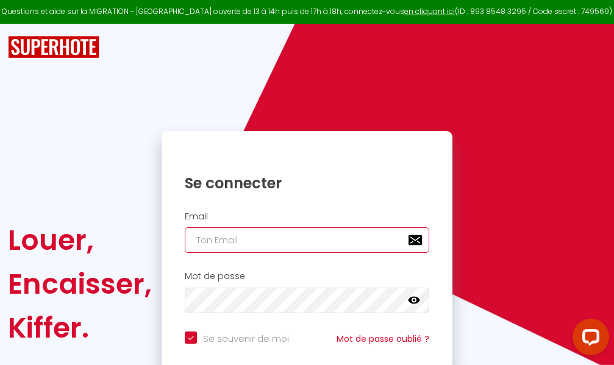
click at [268, 235] on input "email" at bounding box center [307, 240] width 244 height 26
type input "m"
checkbox input "true"
type input "ma"
checkbox input "true"
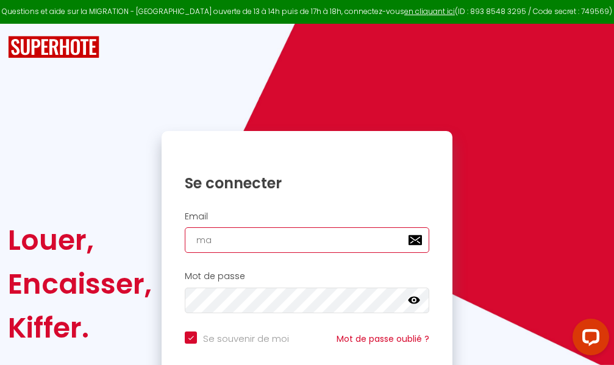
type input "mar"
checkbox input "true"
type input "marc"
checkbox input "true"
type input "marcd"
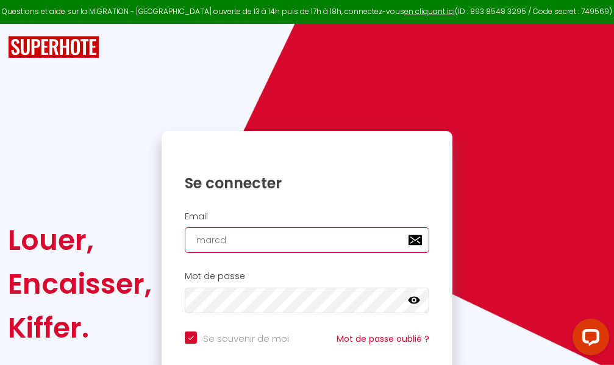
checkbox input "true"
type input "marcdp"
checkbox input "true"
type input "marcdpo"
checkbox input "true"
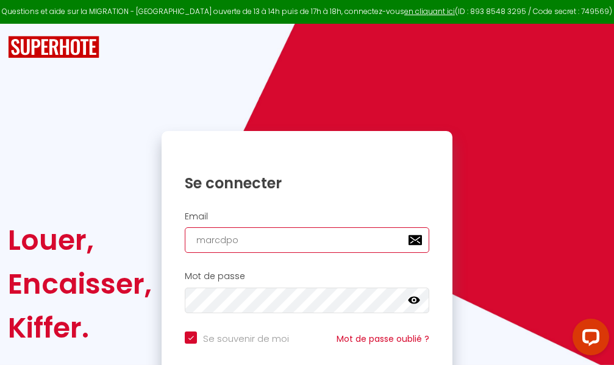
type input "marcdpoz"
checkbox input "true"
type input "marcdpoz."
checkbox input "true"
type input "marcdpoz.l"
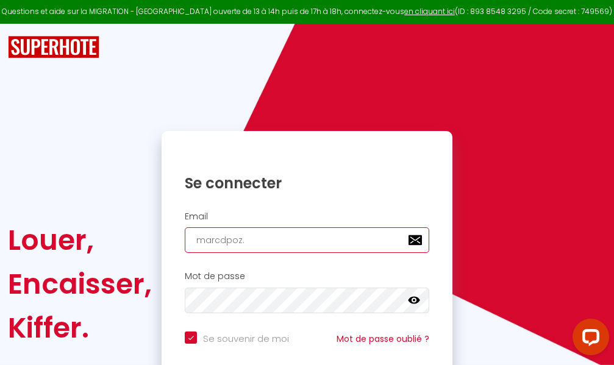
checkbox input "true"
type input "marcdpoz.lo"
checkbox input "true"
type input "marcdpoz.loc"
checkbox input "true"
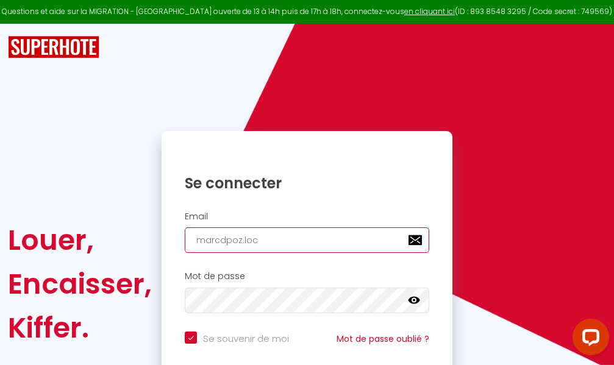
type input "marcdpoz.loca"
checkbox input "true"
type input "marcdpoz.locat"
checkbox input "true"
type input "marcdpoz.locati"
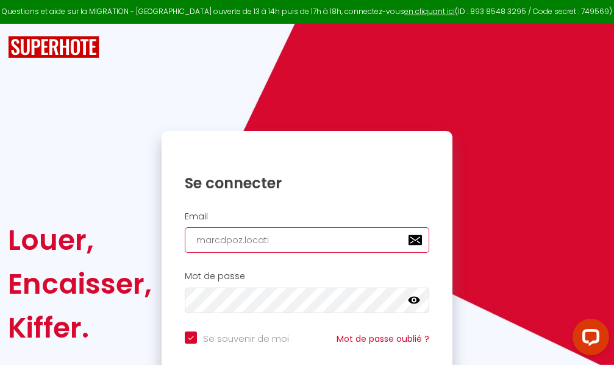
checkbox input "true"
type input "marcdpoz.locatio"
checkbox input "true"
type input "marcdpoz.location"
checkbox input "true"
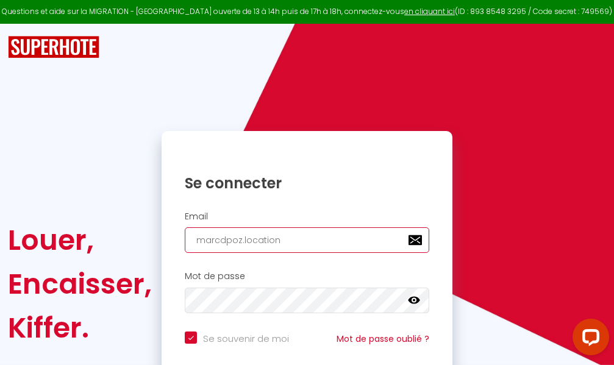
type input "marcdpoz.location@"
checkbox input "true"
type input "marcdpoz.location@g"
checkbox input "true"
type input "marcdpoz.location@gm"
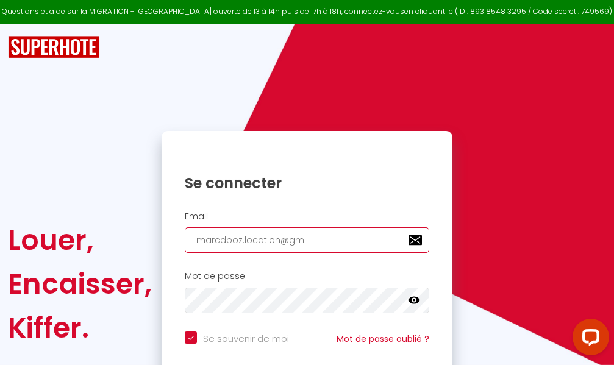
checkbox input "true"
type input "marcdpoz.location@gma"
checkbox input "true"
type input "marcdpoz.location@gmai"
checkbox input "true"
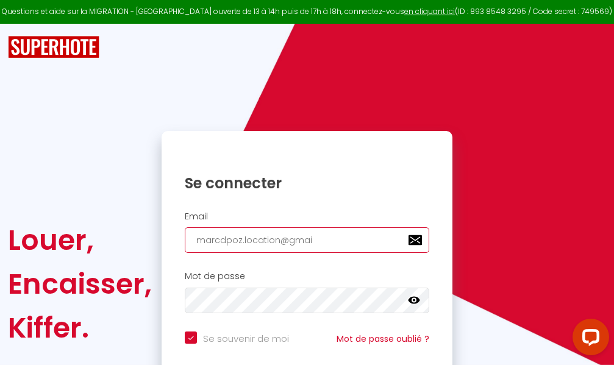
type input "[EMAIL_ADDRESS]"
checkbox input "true"
type input "[EMAIL_ADDRESS]."
checkbox input "true"
type input "marcdpoz.location@gmail.c"
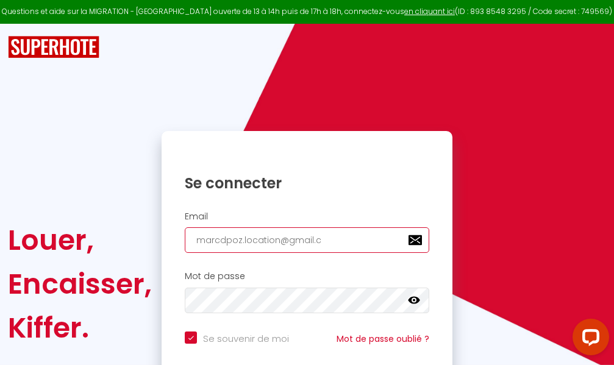
checkbox input "true"
type input "[EMAIL_ADDRESS][DOMAIN_NAME]"
checkbox input "true"
type input "[EMAIL_ADDRESS][DOMAIN_NAME]"
checkbox input "true"
